Goal: Information Seeking & Learning: Learn about a topic

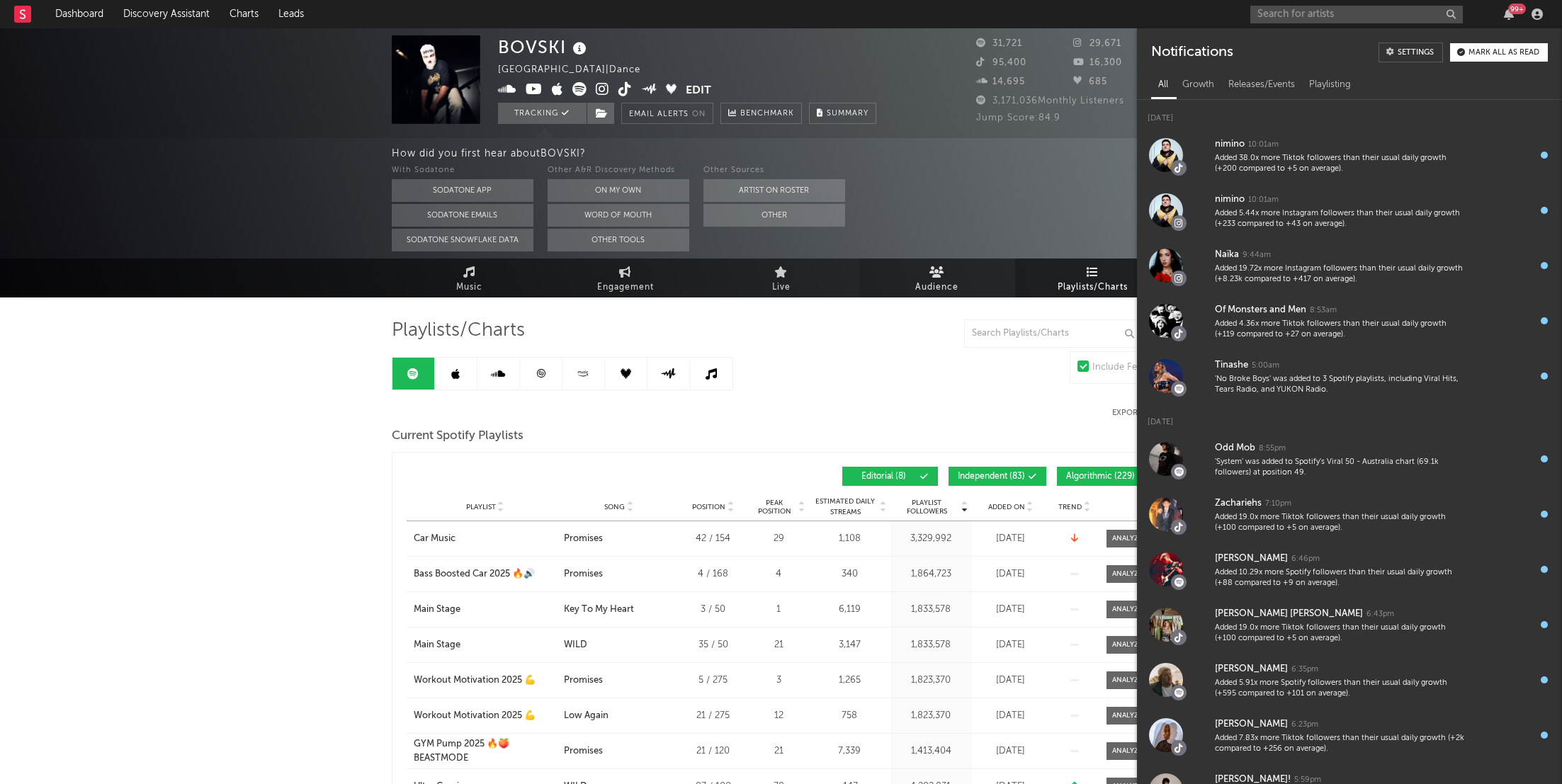
scroll to position [293, 0]
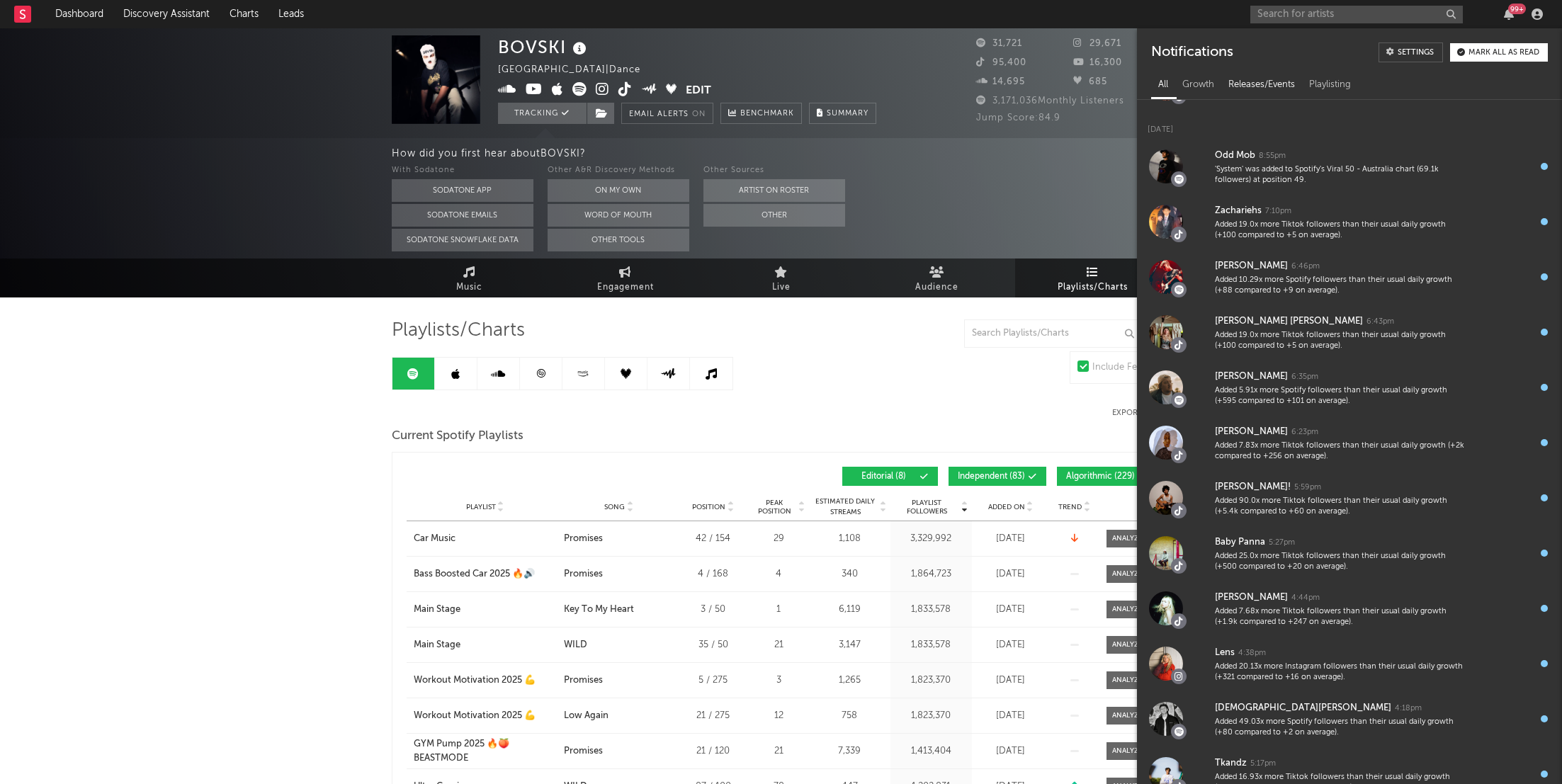
click at [1247, 94] on div "Releases/Events" at bounding box center [1261, 85] width 81 height 24
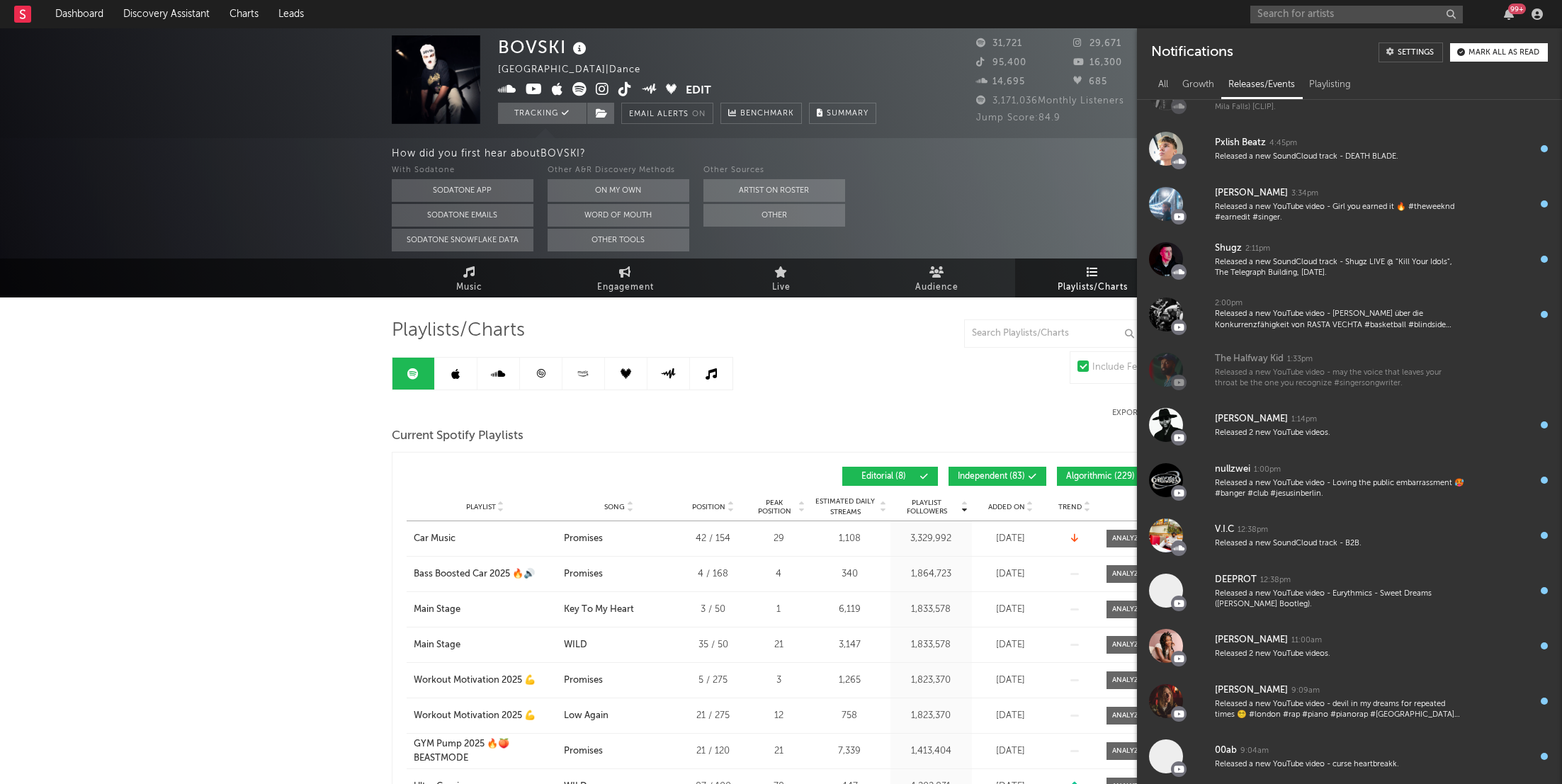
scroll to position [0, 0]
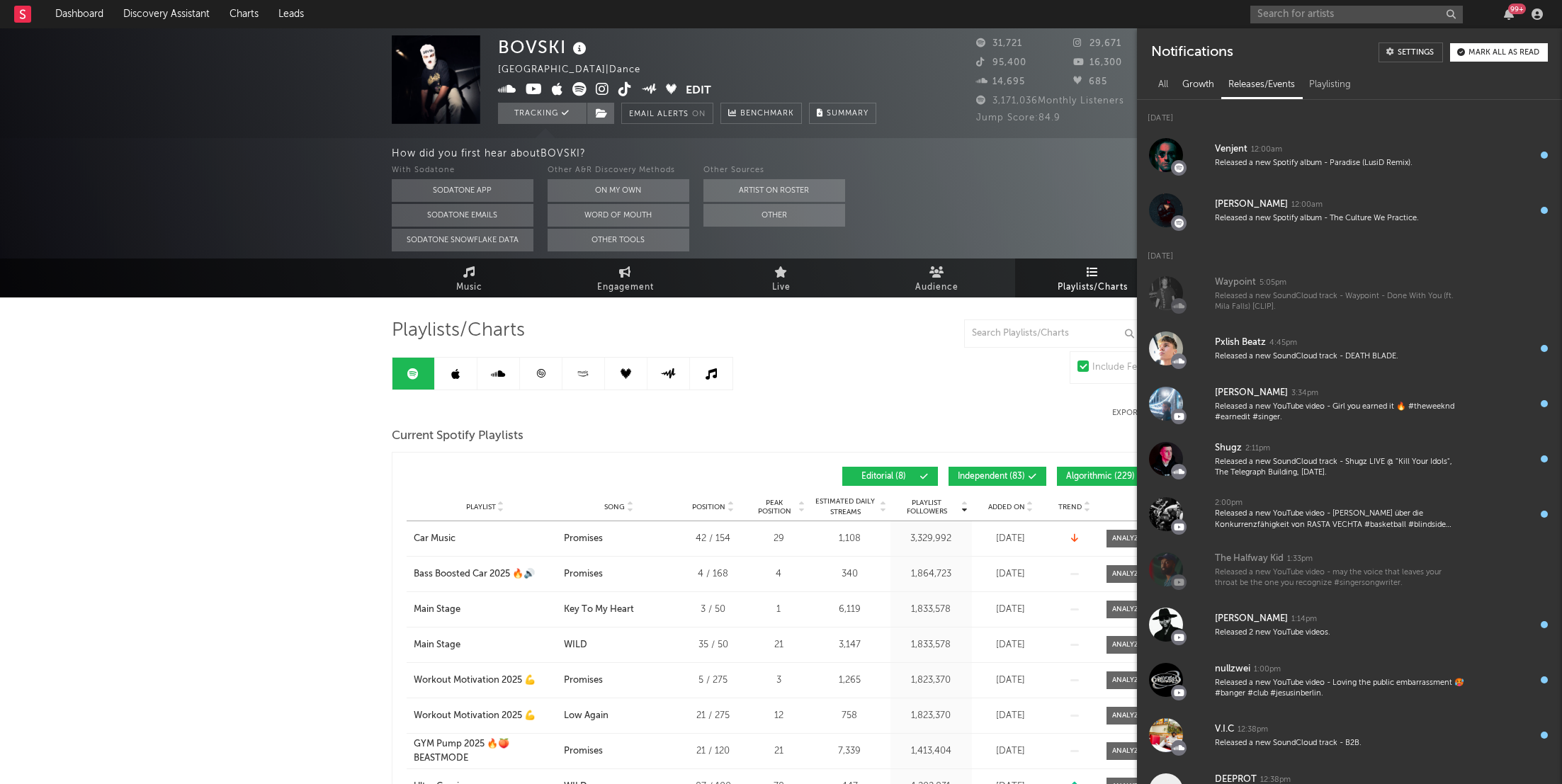
click at [1187, 90] on div "Growth" at bounding box center [1198, 85] width 46 height 24
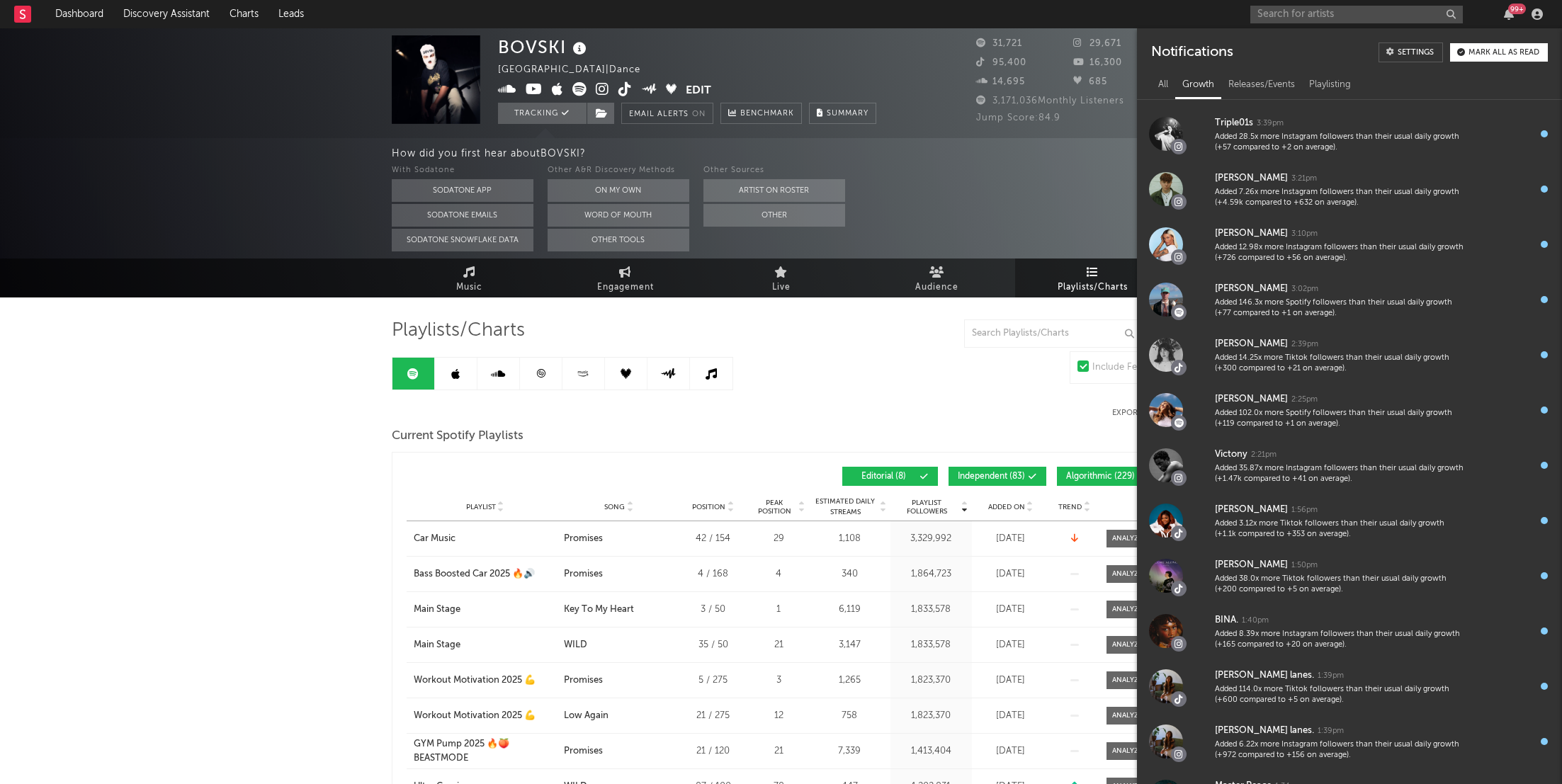
scroll to position [1097, 0]
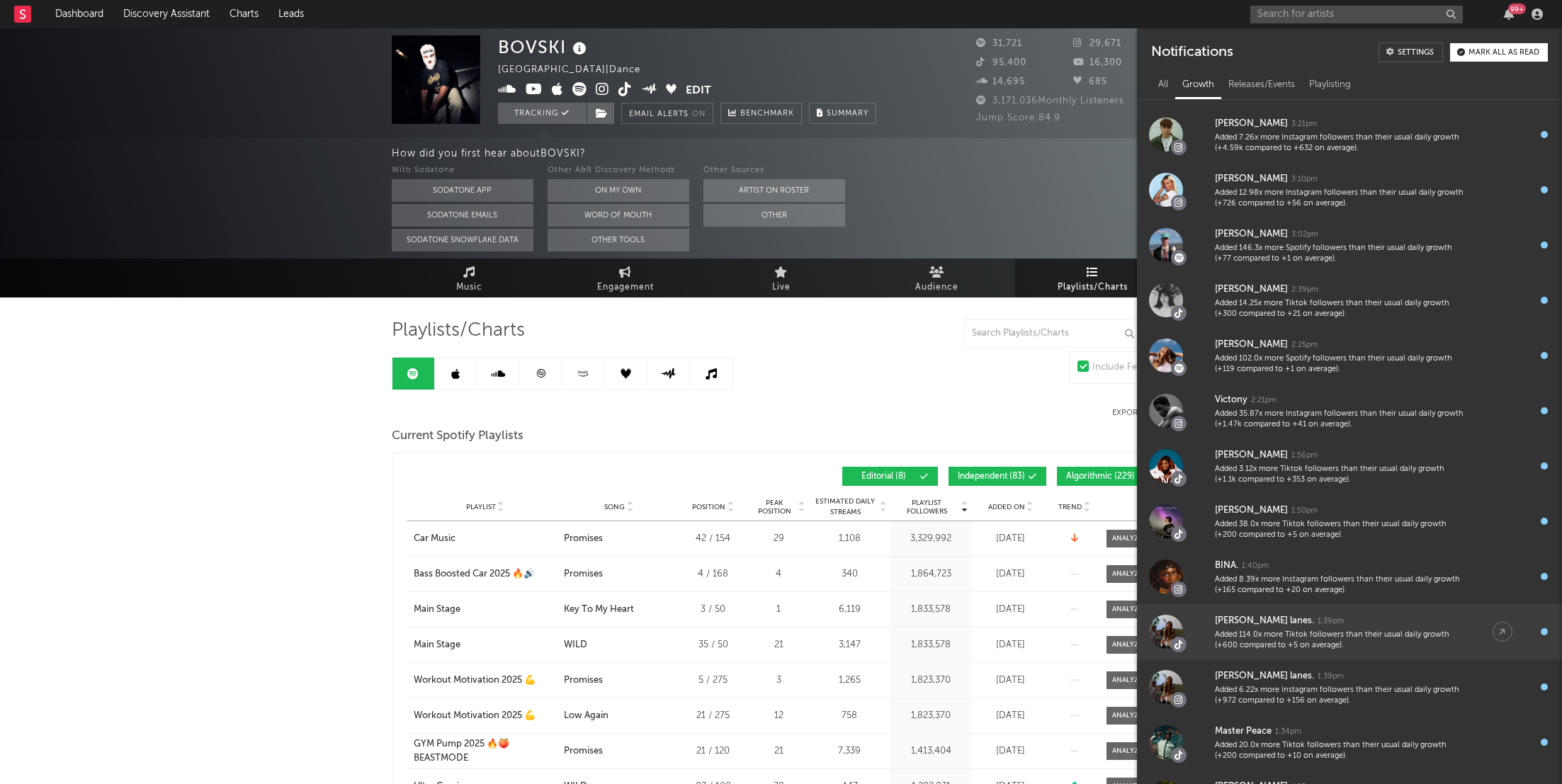
click at [1360, 615] on div "[PERSON_NAME] lanes. 1:39pm" at bounding box center [1339, 621] width 249 height 17
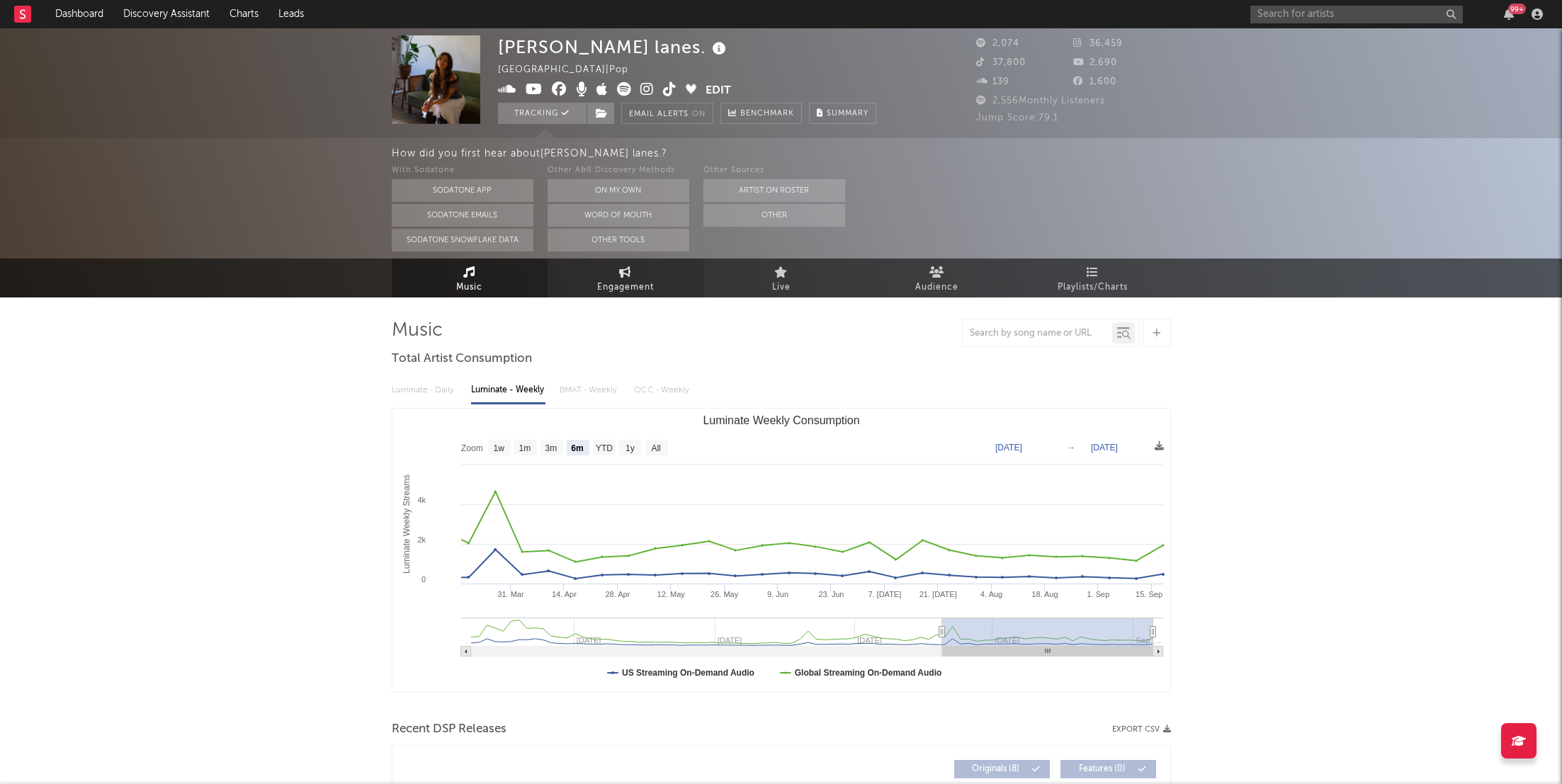
click at [635, 287] on span "Engagement" at bounding box center [626, 287] width 57 height 17
select select "1w"
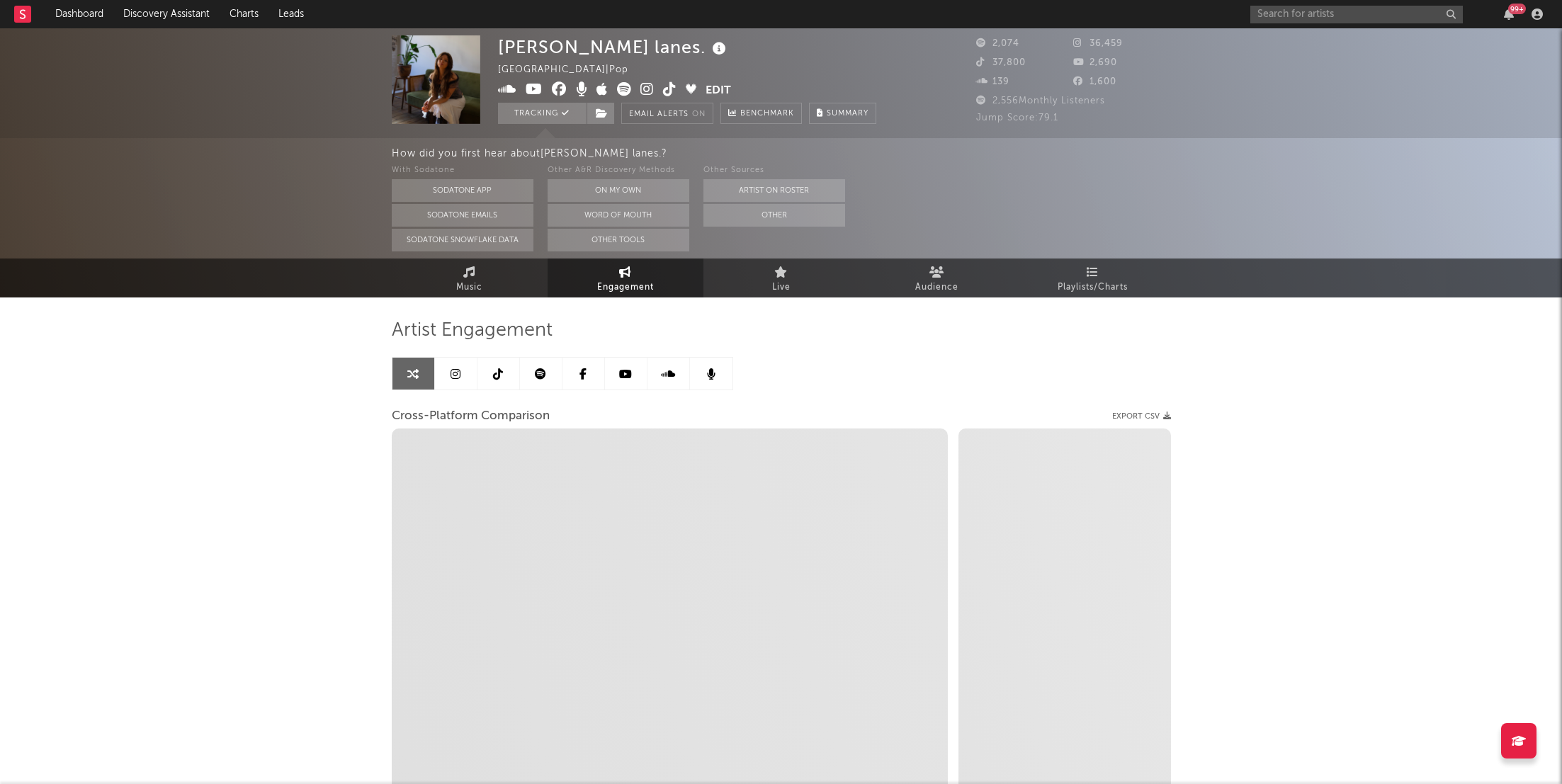
scroll to position [115, 0]
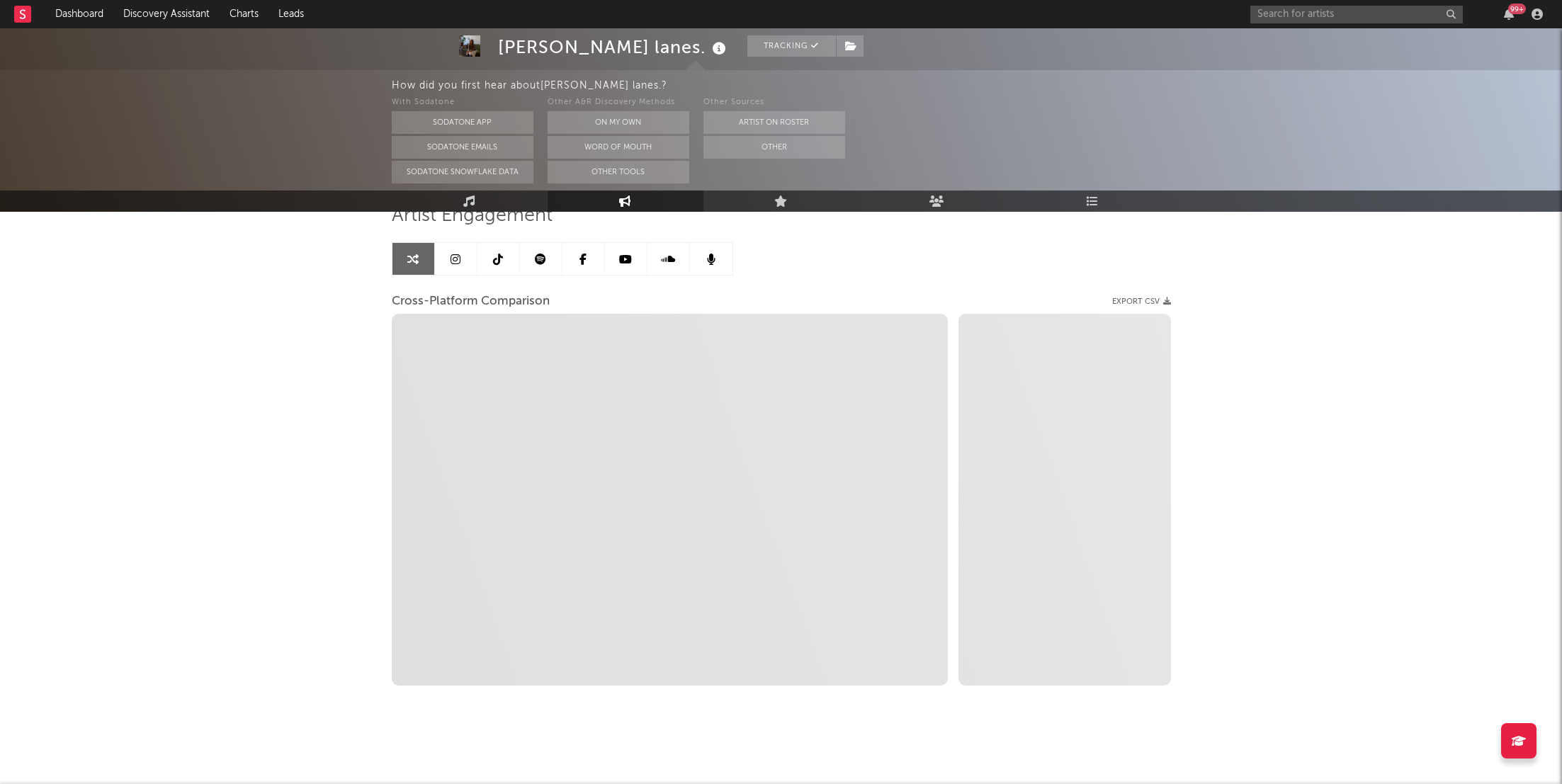
select select "1m"
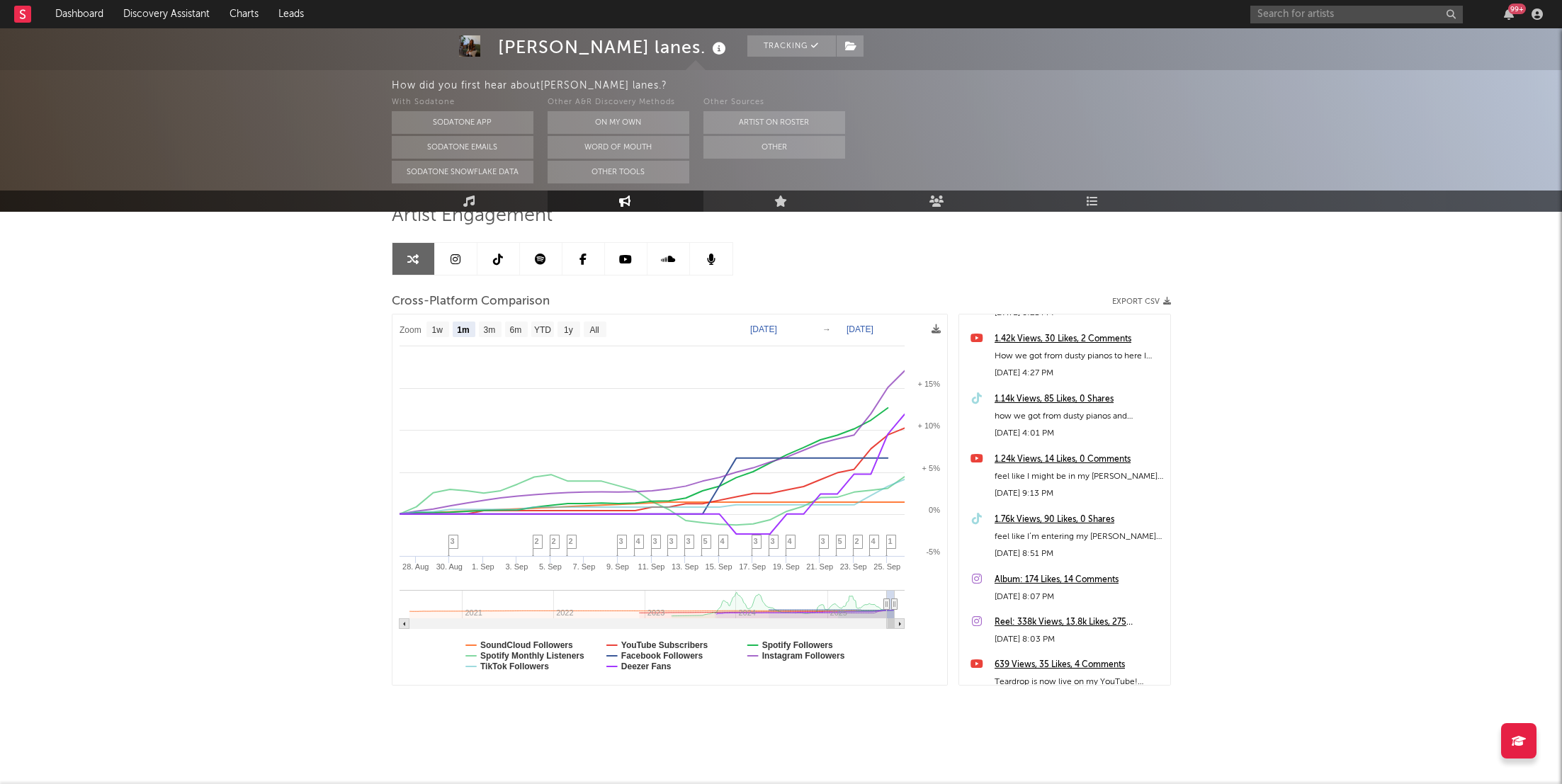
scroll to position [175, 0]
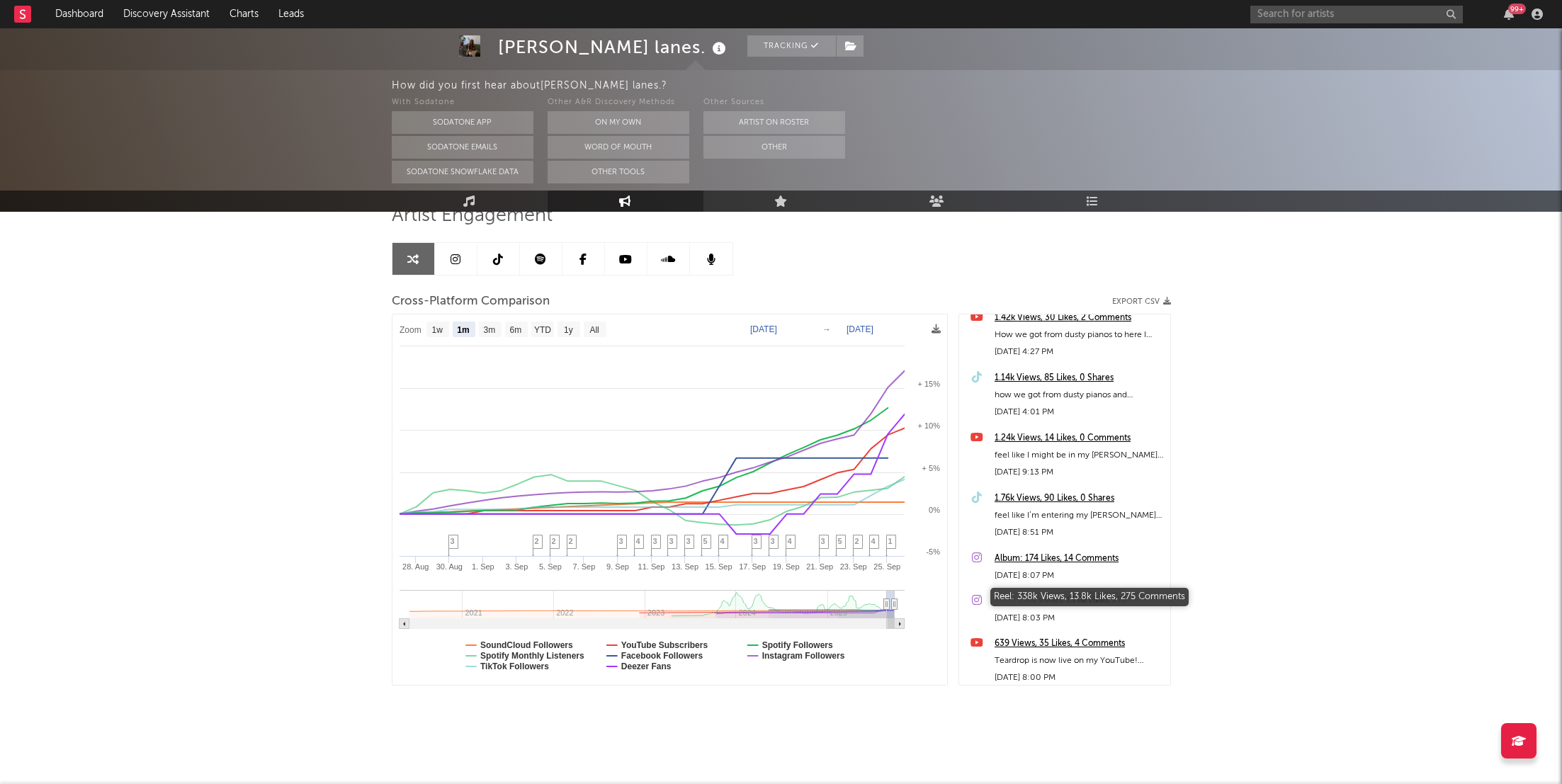
click at [1031, 594] on div "Reel: 338k Views, 13.8k Likes, 275 Comments" at bounding box center [1078, 601] width 168 height 17
click at [1507, 3] on div "99 +" at bounding box center [1398, 14] width 298 height 28
click at [1508, 14] on icon "button" at bounding box center [1508, 14] width 10 height 11
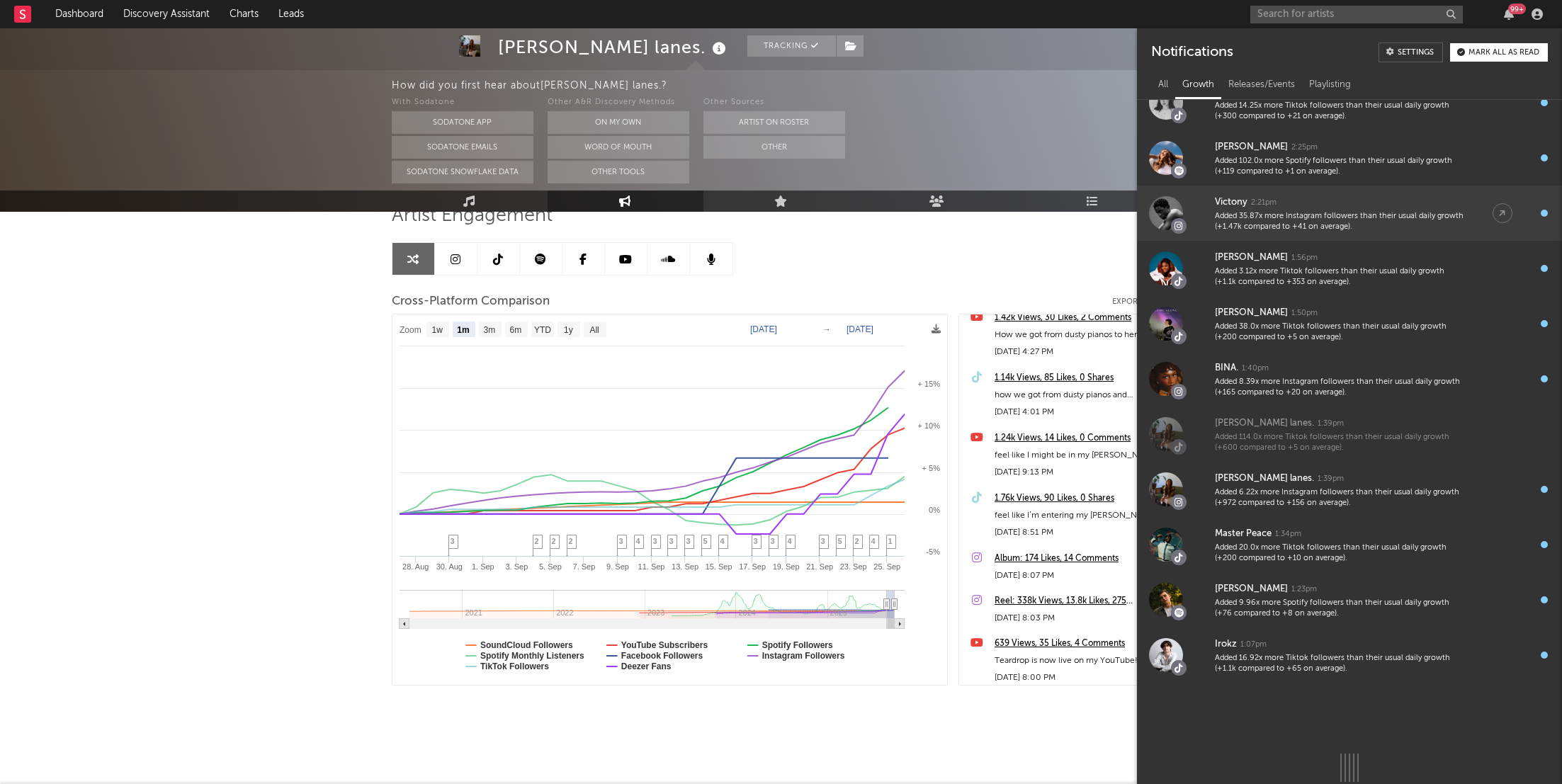
scroll to position [1302, 0]
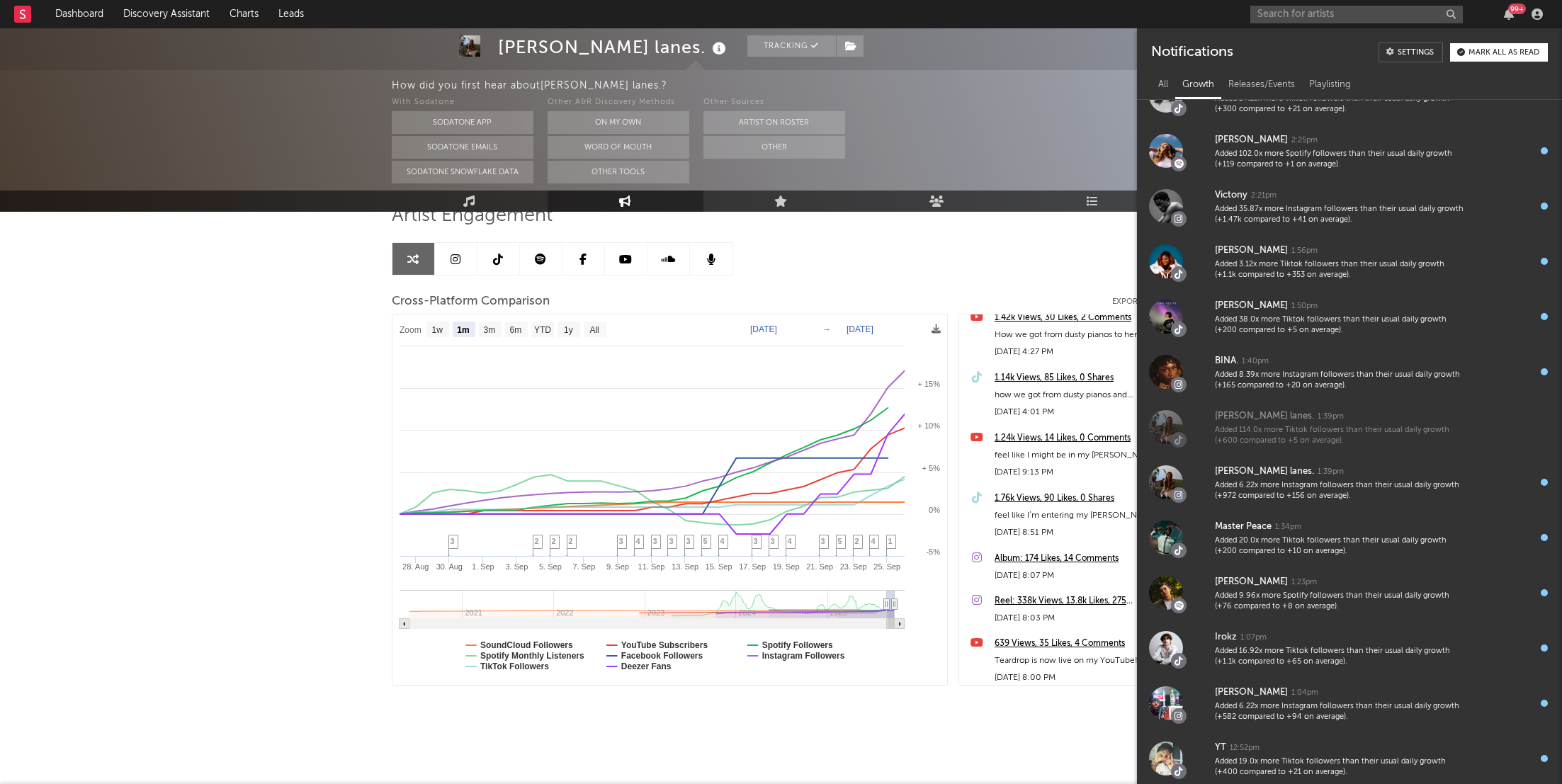
click at [1383, 28] on div "Notifications Settings Mark all as read" at bounding box center [1349, 47] width 425 height 37
click at [1381, 8] on input "text" at bounding box center [1355, 15] width 212 height 18
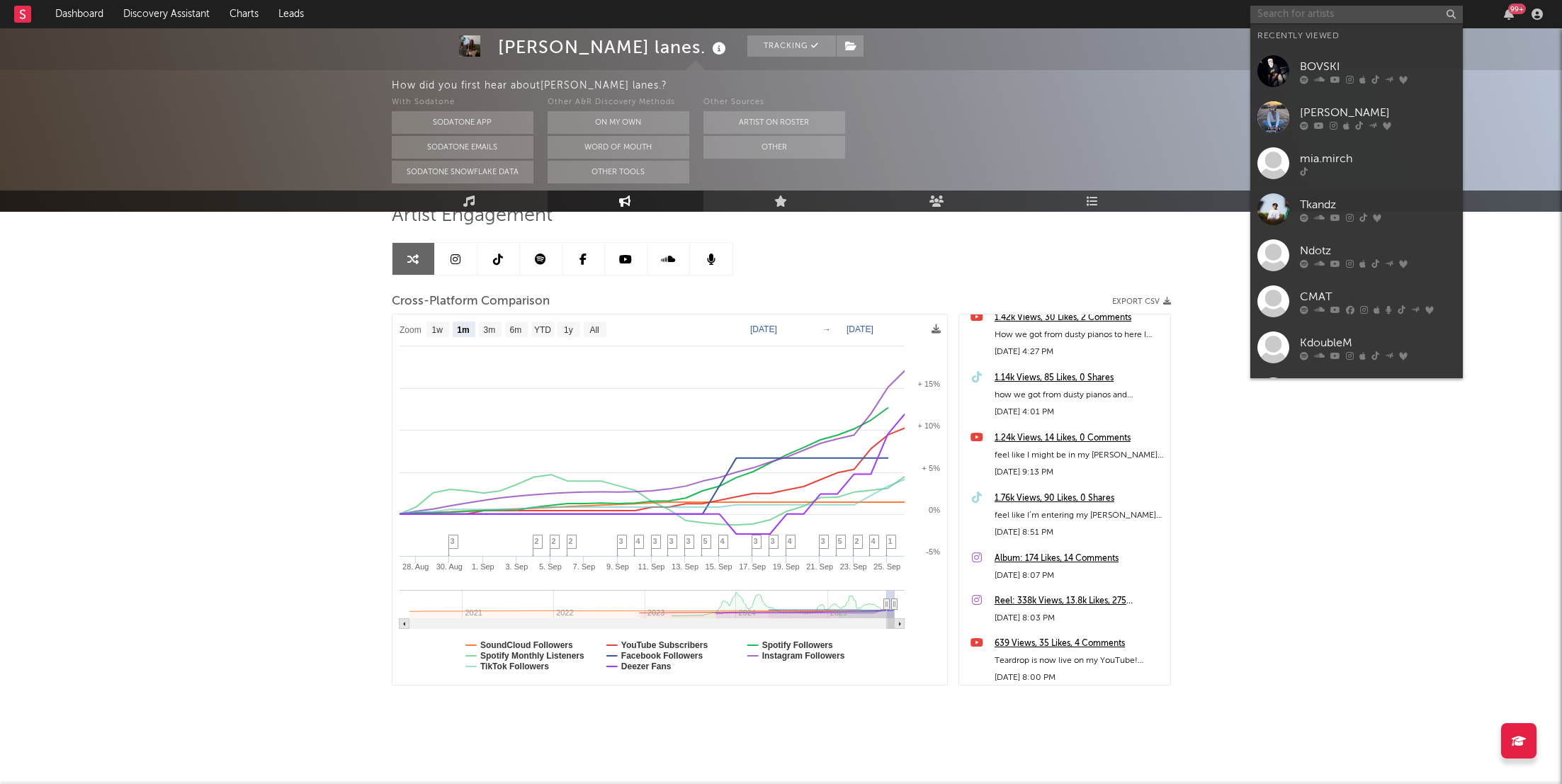
paste input "[URL][DOMAIN_NAME][PERSON_NAME]"
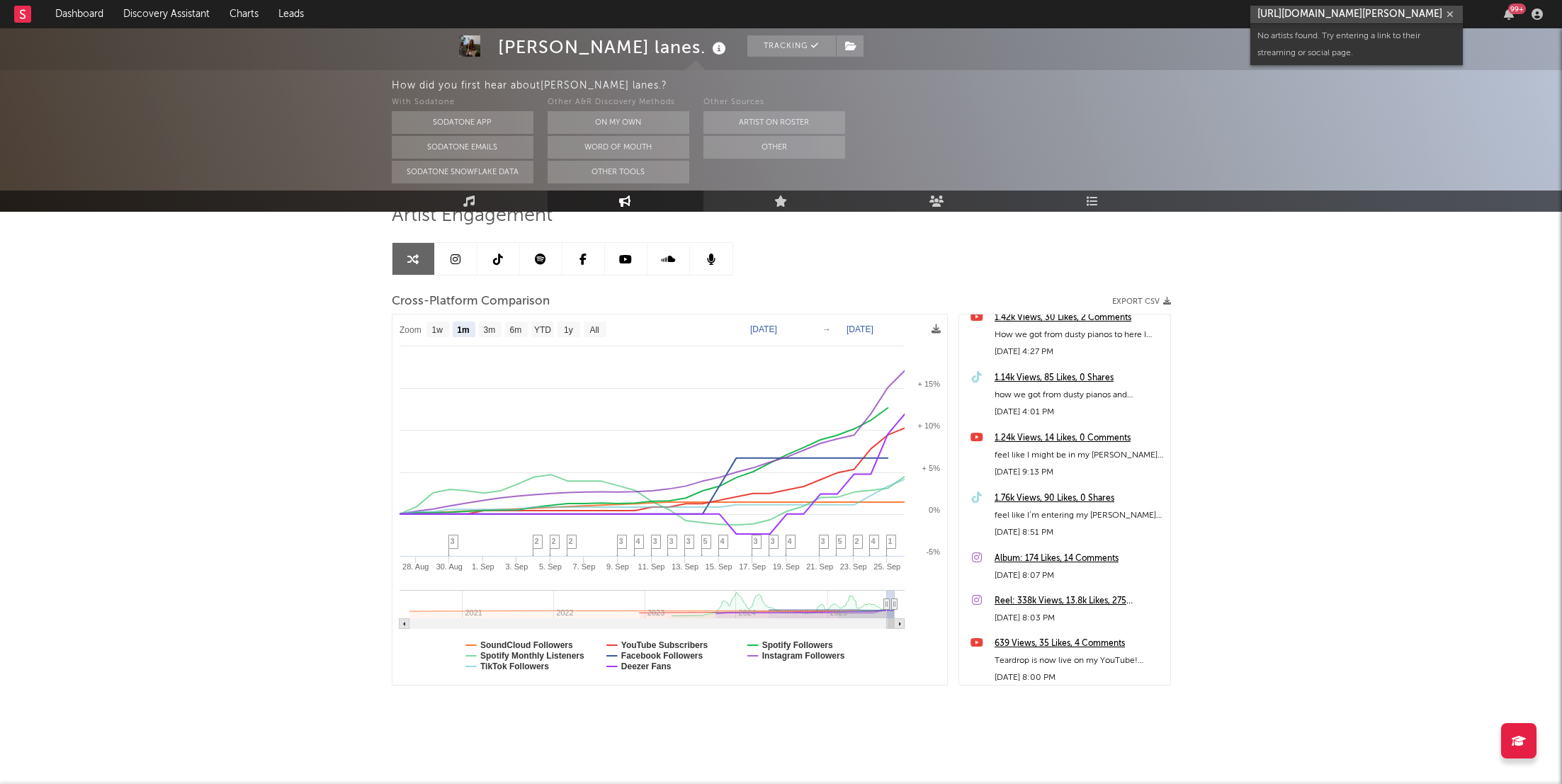
scroll to position [0, 0]
click at [1323, 11] on input "[URL][DOMAIN_NAME][PERSON_NAME]" at bounding box center [1355, 15] width 212 height 18
paste input "@lillymay"
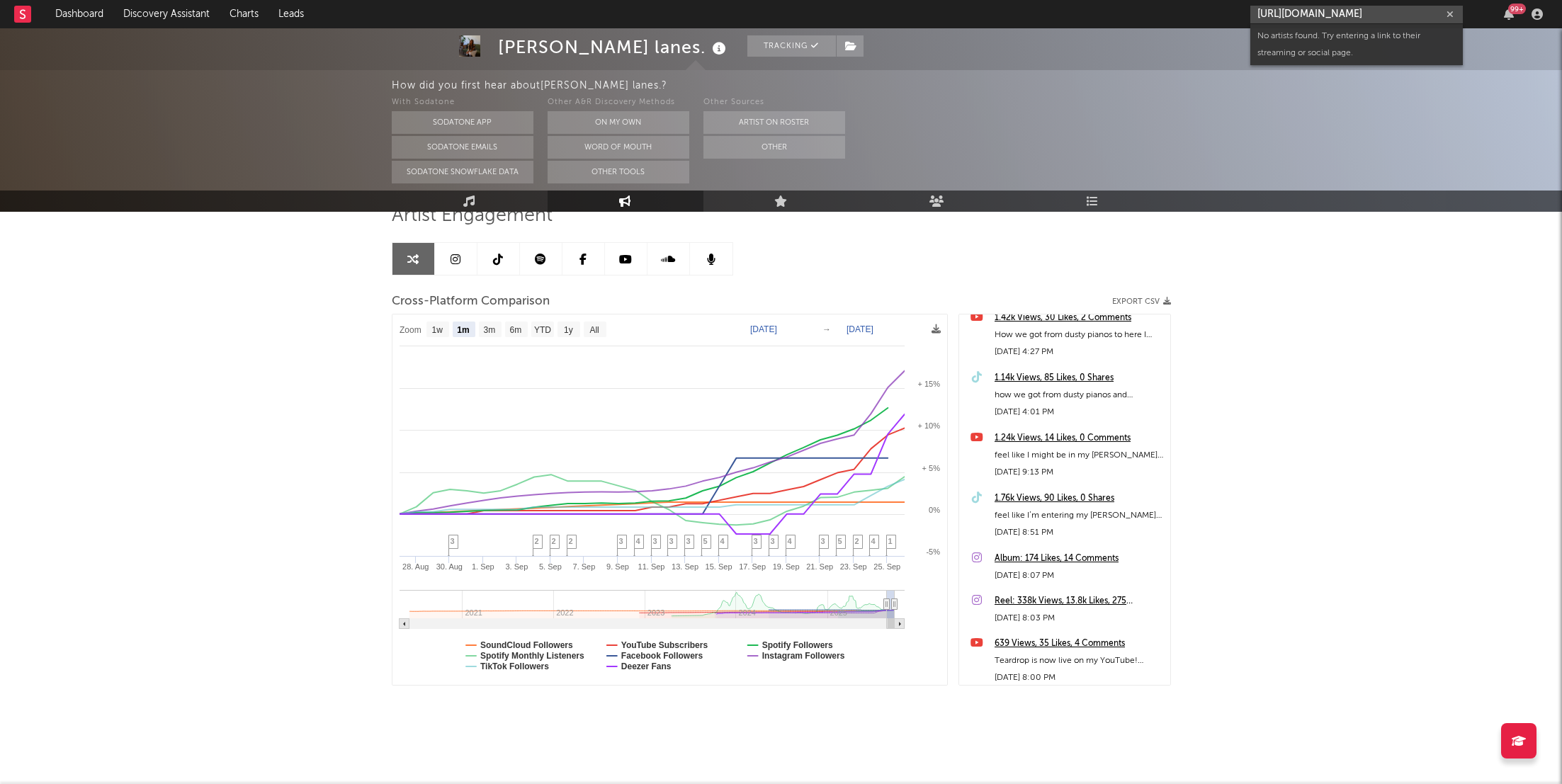
scroll to position [0, 4]
type input "[URL][DOMAIN_NAME]"
click at [1335, 45] on div "lillymayhowells" at bounding box center [1377, 46] width 156 height 17
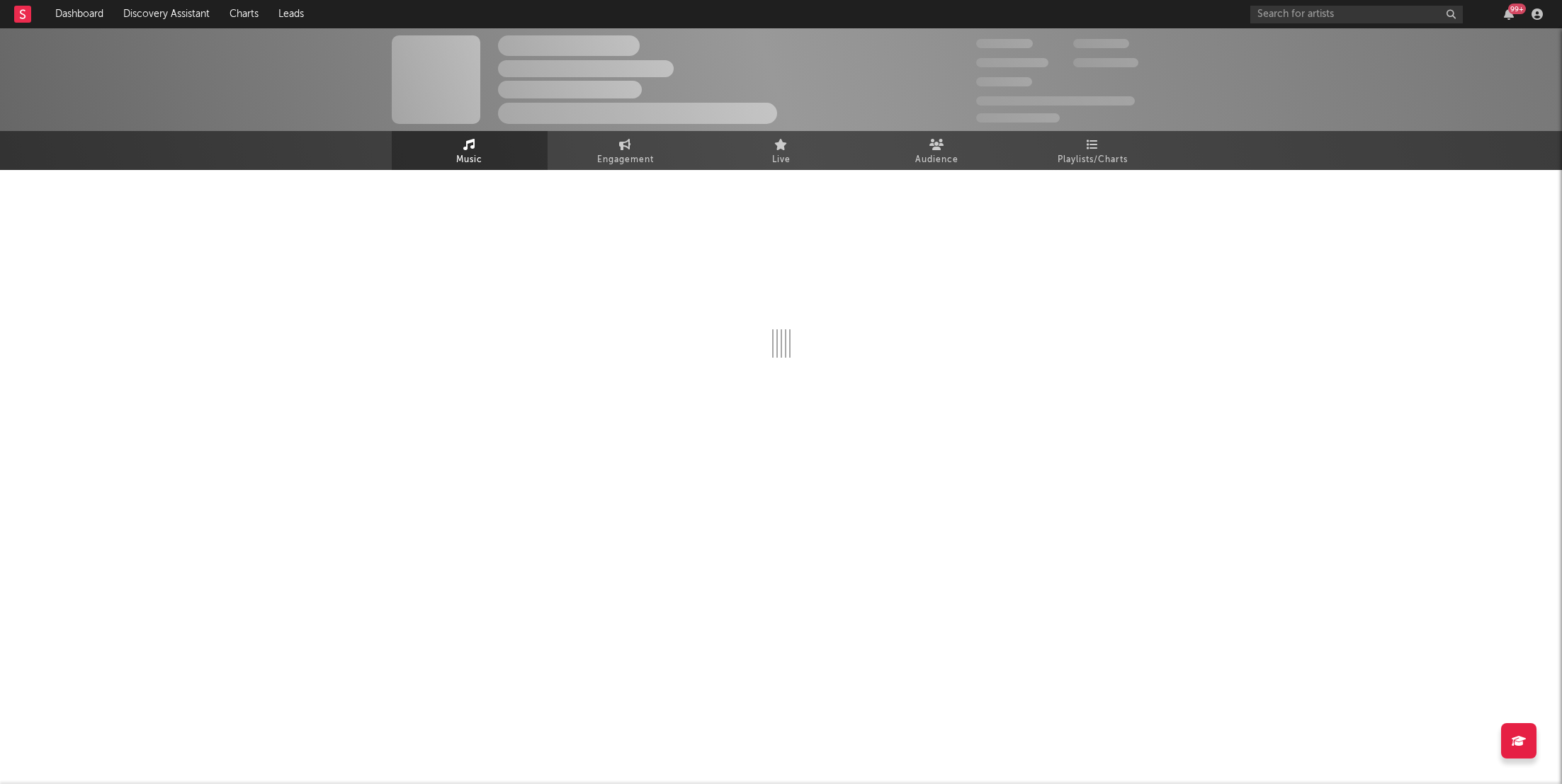
select select "1w"
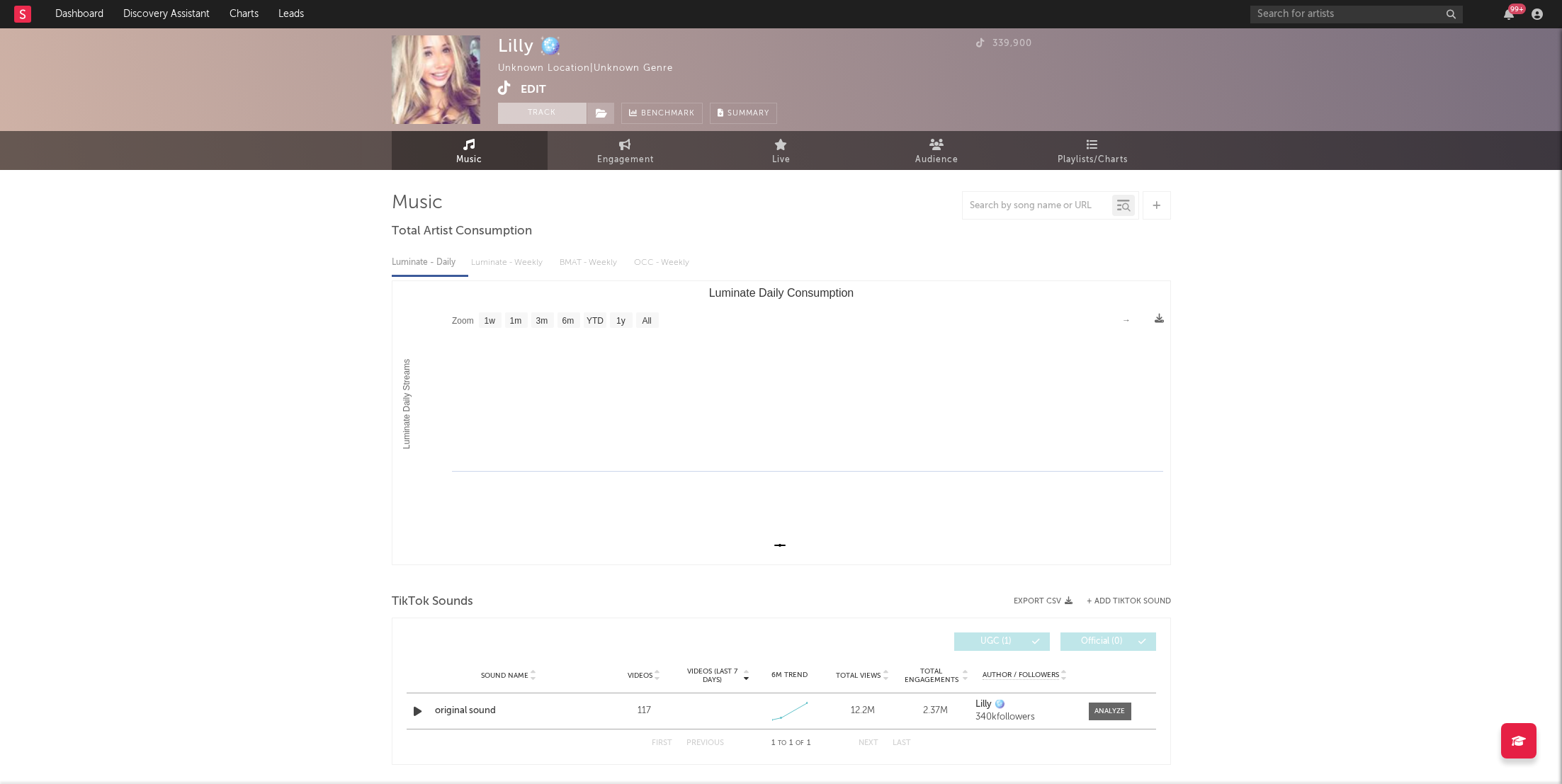
click at [555, 107] on button "Track" at bounding box center [542, 113] width 89 height 21
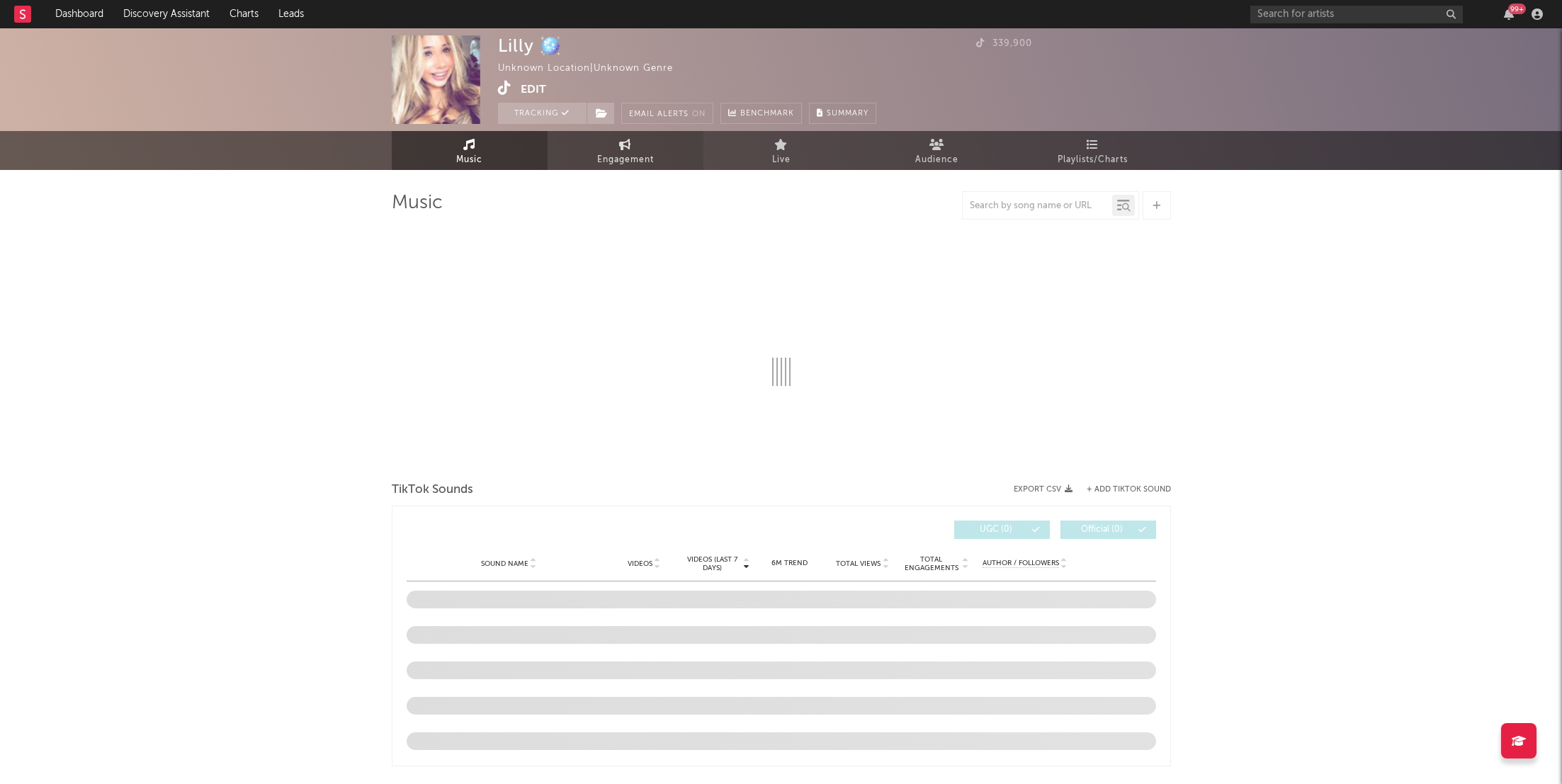
click at [615, 160] on span "Engagement" at bounding box center [626, 159] width 57 height 17
select select "1w"
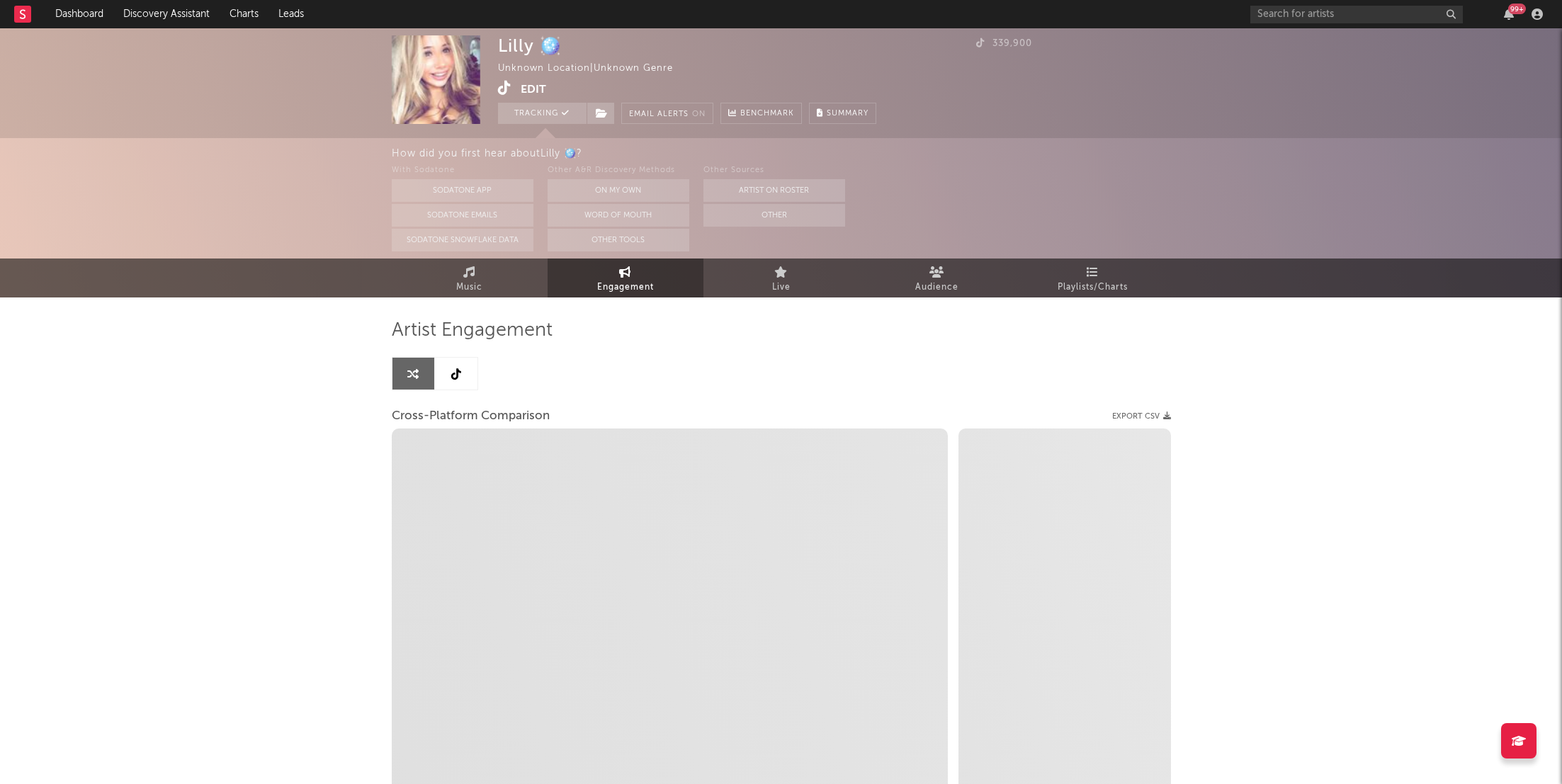
select select "1m"
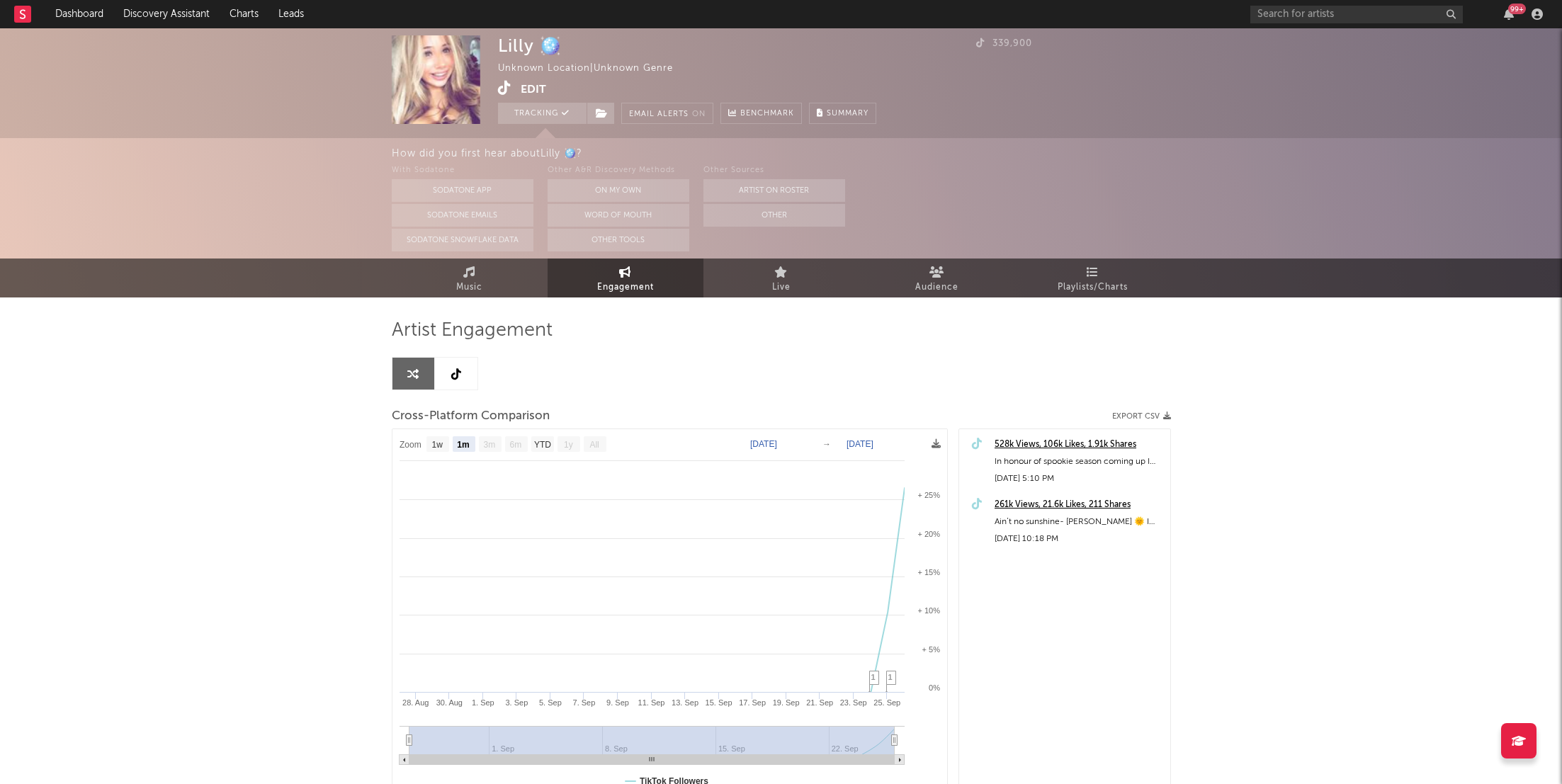
click at [503, 87] on icon at bounding box center [504, 87] width 14 height 14
